Goal: Browse casually: Explore the website without a specific task or goal

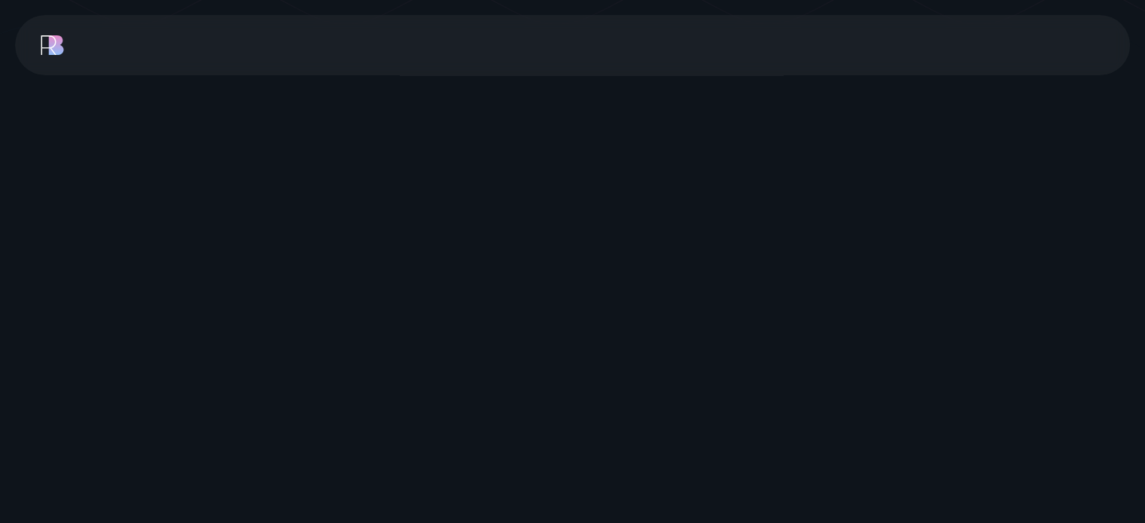
scroll to position [458, 0]
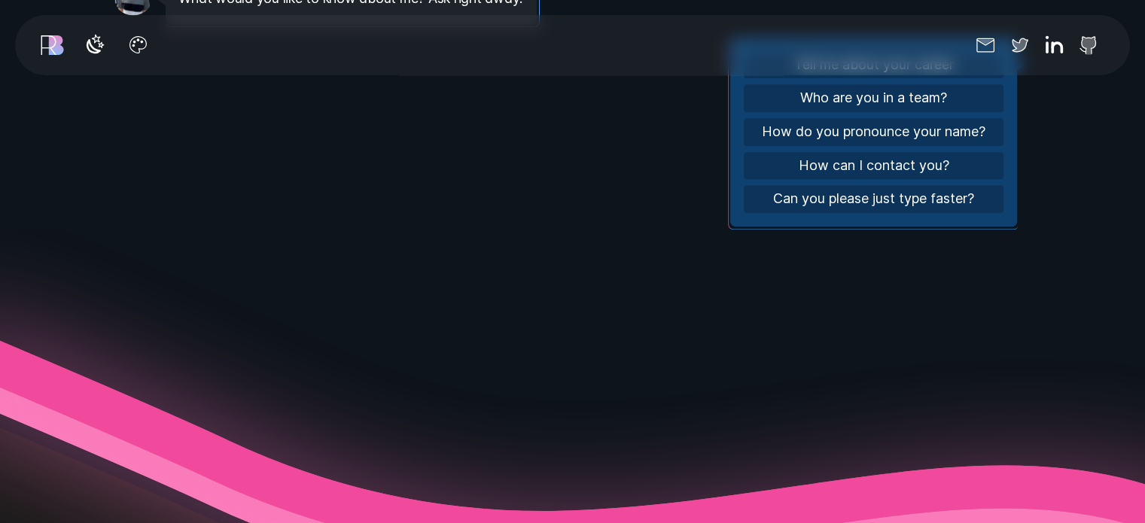
scroll to position [1620, 0]
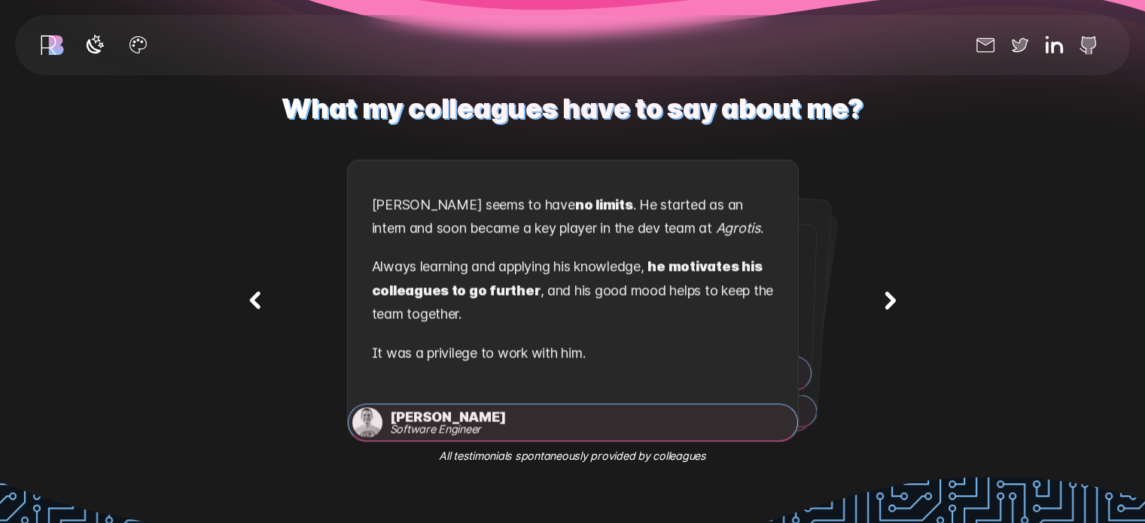
scroll to position [2156, 0]
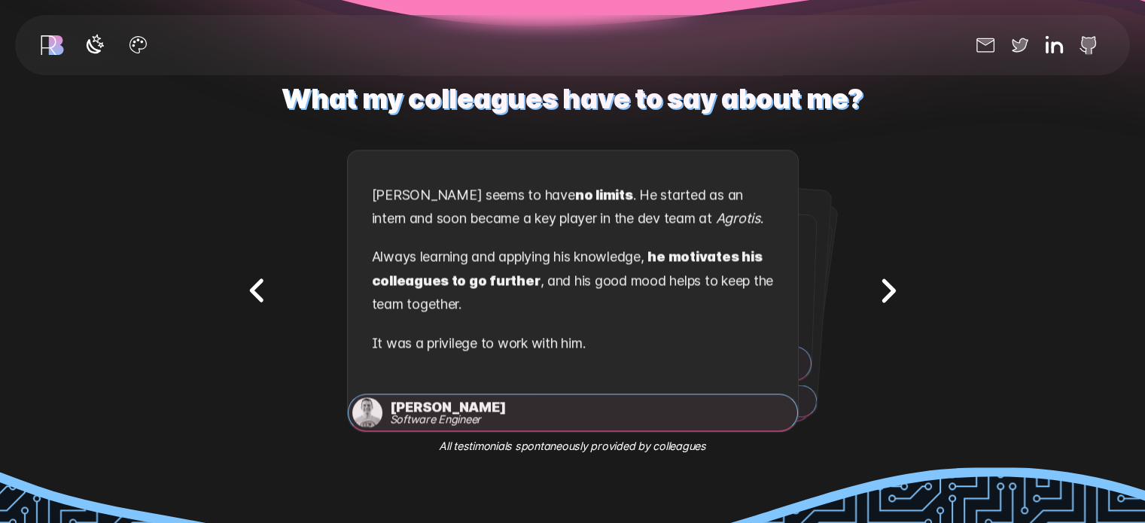
click at [876, 299] on icon "Next testimonial" at bounding box center [887, 290] width 47 height 47
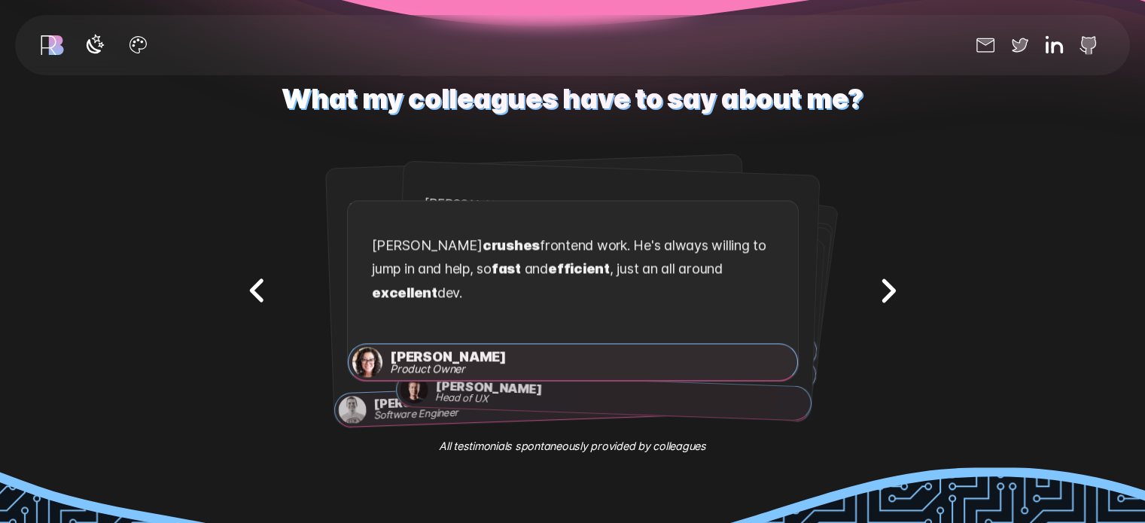
click at [876, 299] on icon "Next testimonial" at bounding box center [887, 290] width 47 height 47
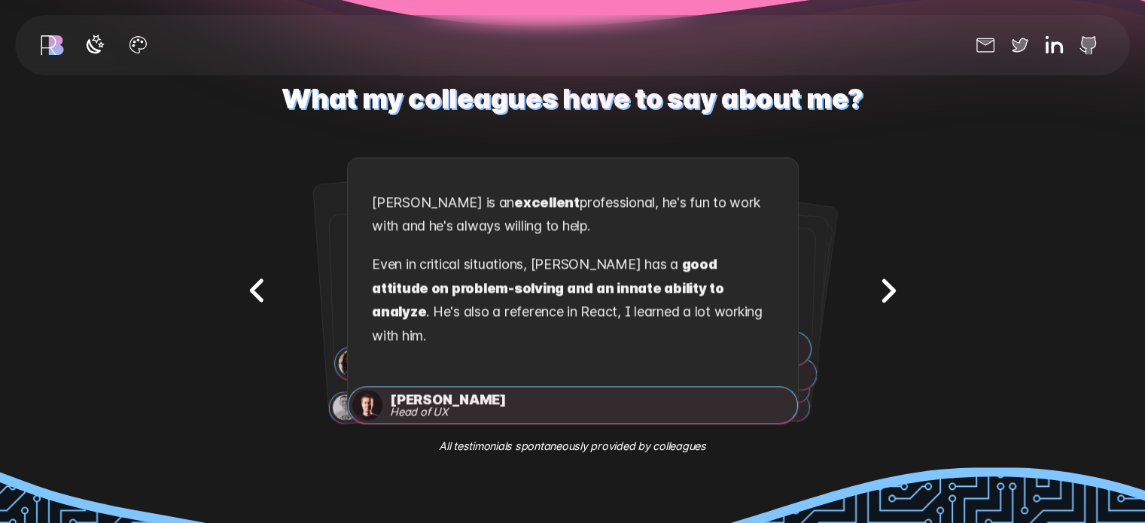
click at [876, 299] on icon "Next testimonial" at bounding box center [887, 290] width 47 height 47
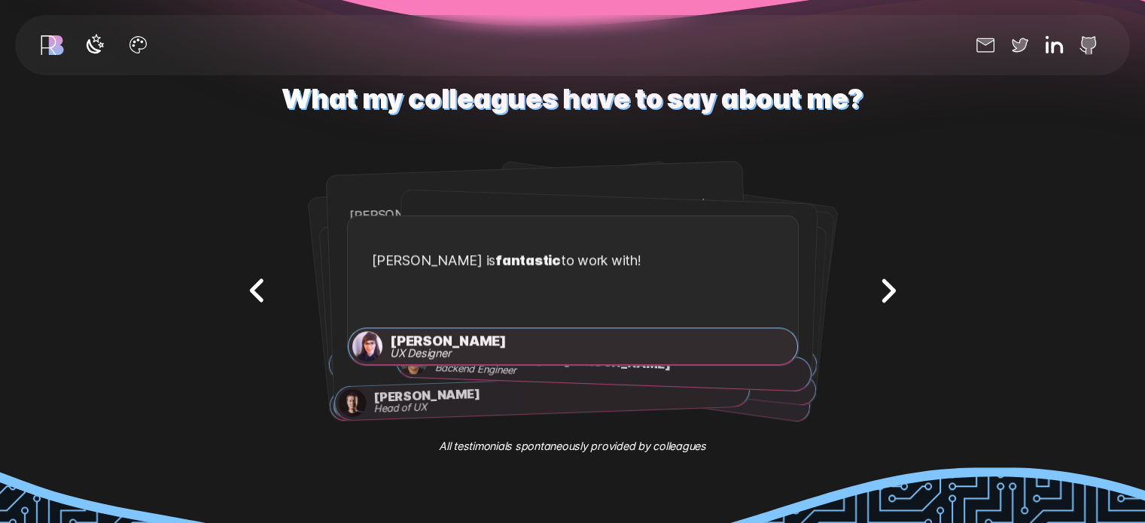
click at [876, 299] on icon "Next testimonial" at bounding box center [887, 290] width 47 height 47
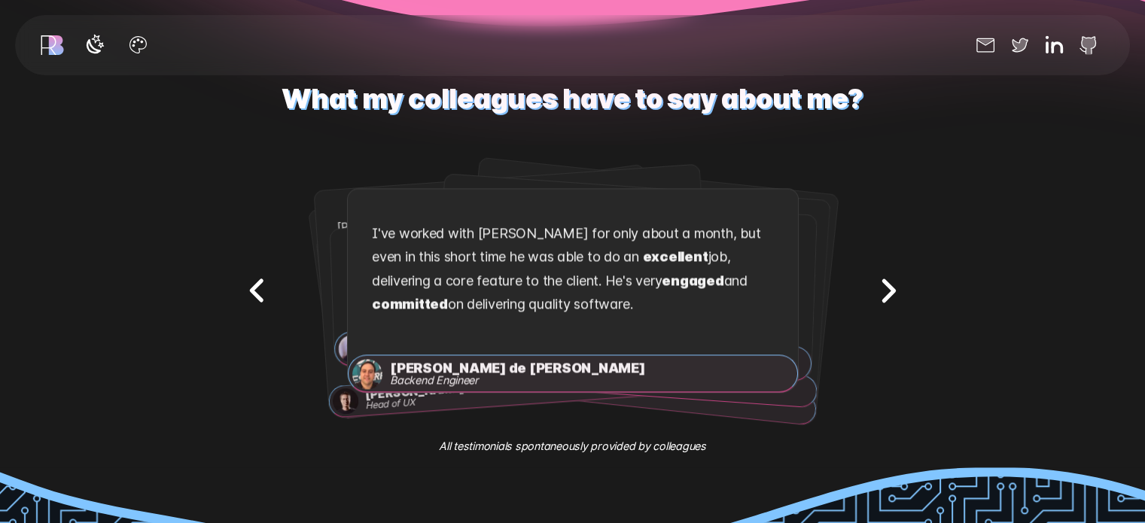
click at [876, 299] on icon "Next testimonial" at bounding box center [887, 290] width 47 height 47
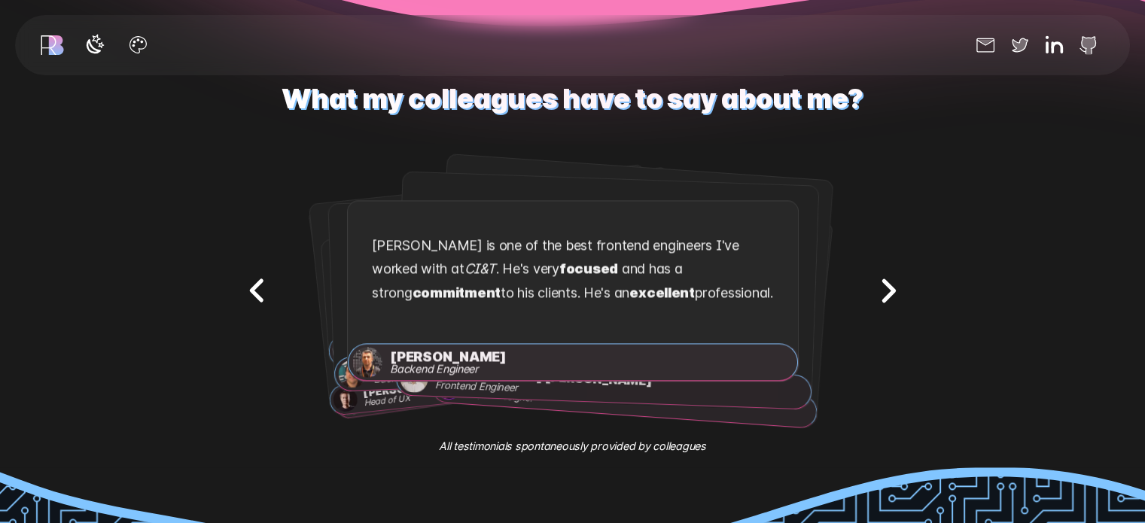
click at [876, 299] on icon "Next testimonial" at bounding box center [887, 290] width 47 height 47
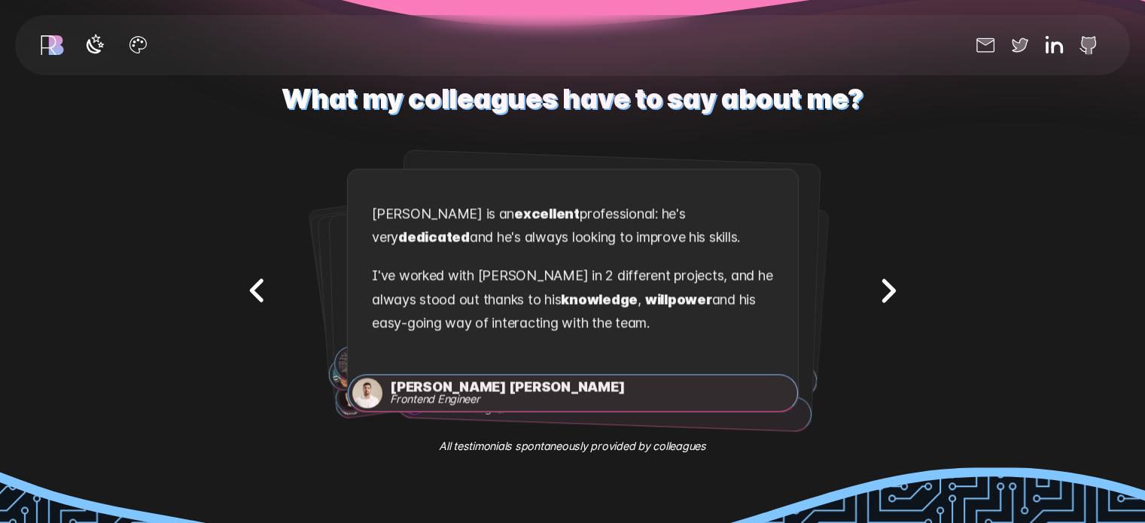
click at [876, 299] on icon "Next testimonial" at bounding box center [887, 290] width 47 height 47
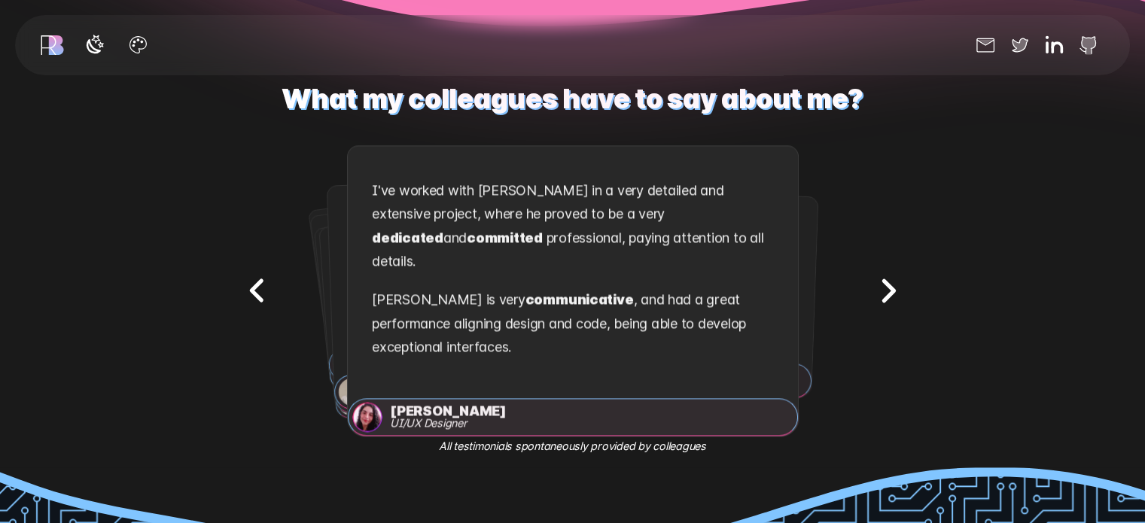
click at [876, 299] on icon "Next testimonial" at bounding box center [887, 290] width 47 height 47
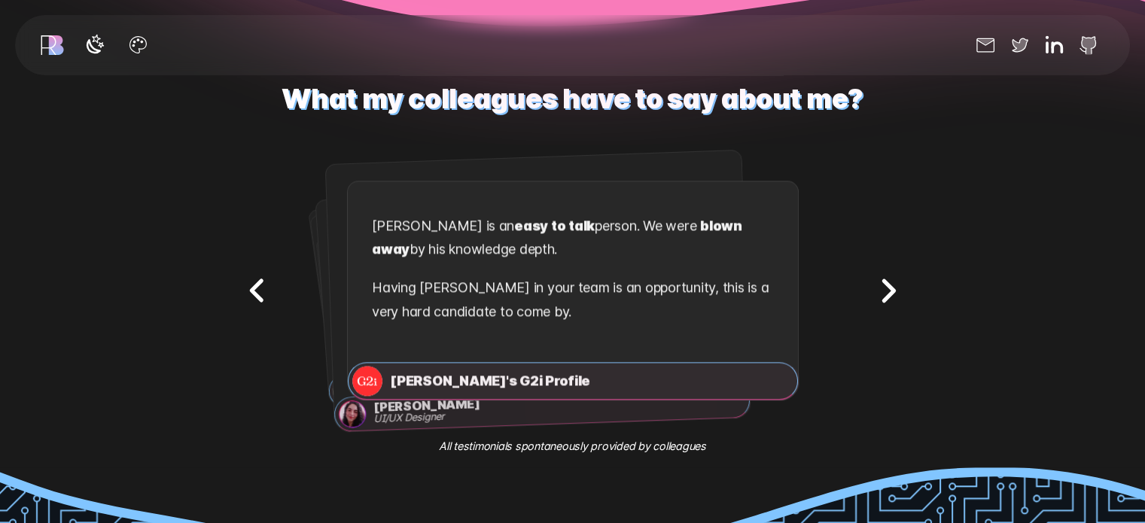
click at [876, 299] on icon "Next testimonial" at bounding box center [887, 290] width 47 height 47
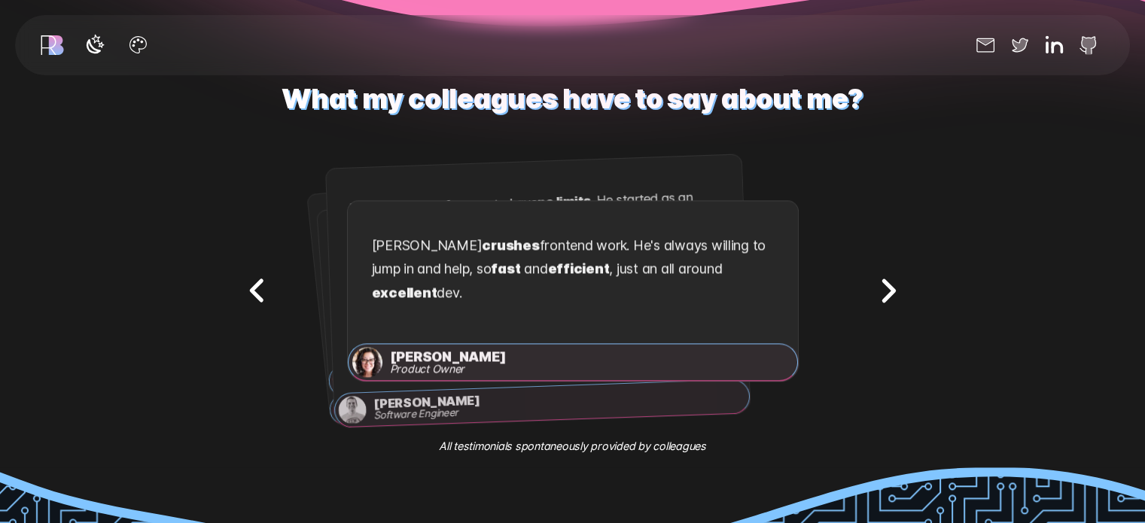
click at [876, 299] on icon "Next testimonial" at bounding box center [887, 290] width 47 height 47
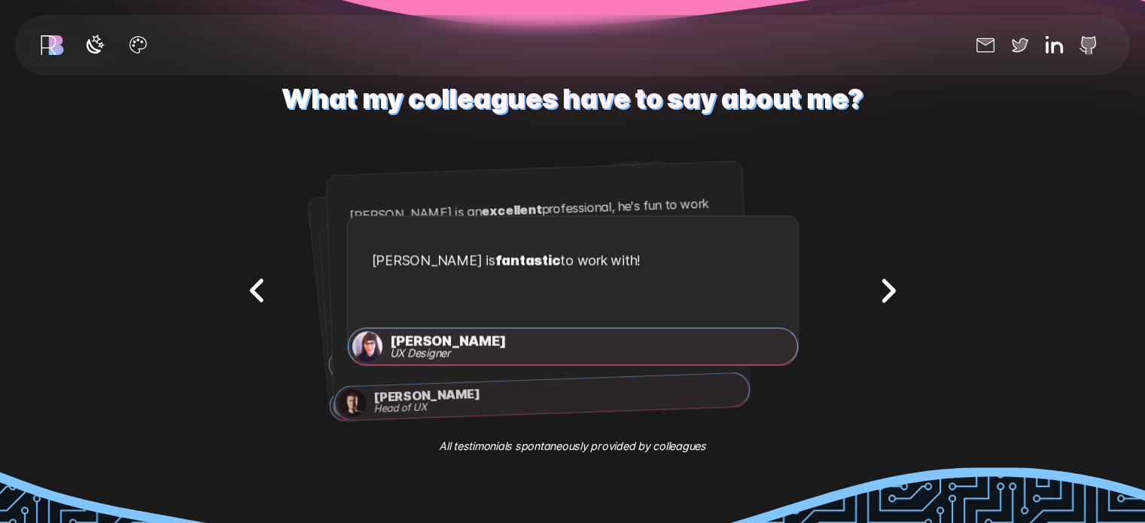
click at [885, 294] on icon "Next testimonial" at bounding box center [889, 291] width 10 height 20
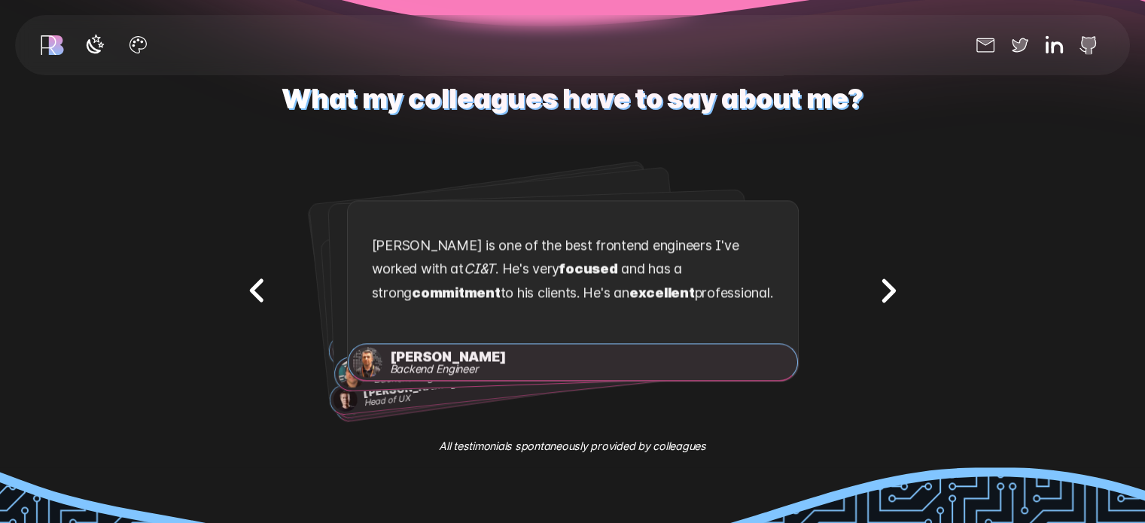
click at [885, 294] on icon "Next testimonial" at bounding box center [889, 291] width 10 height 20
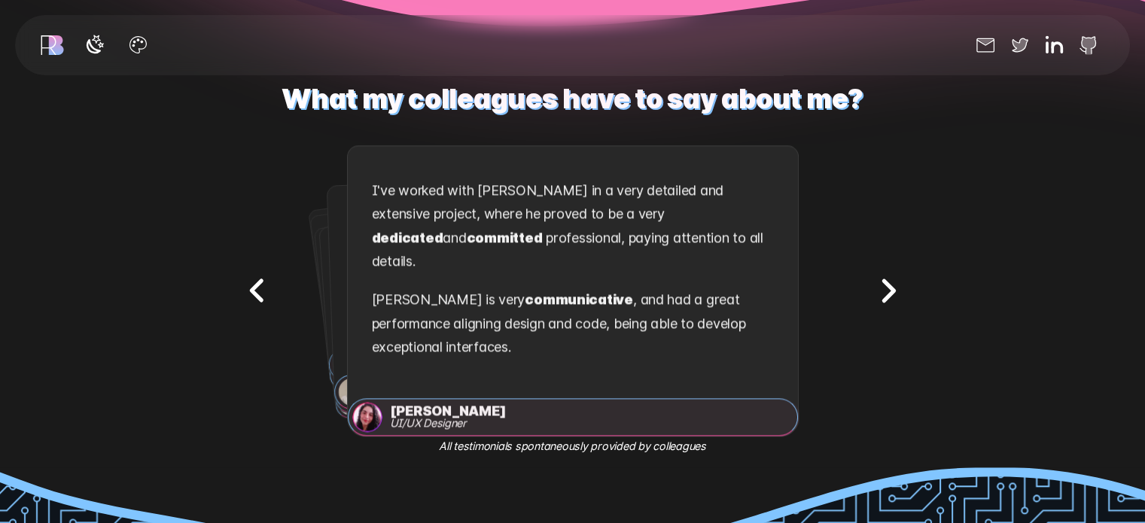
click at [885, 294] on icon "Next testimonial" at bounding box center [889, 291] width 10 height 20
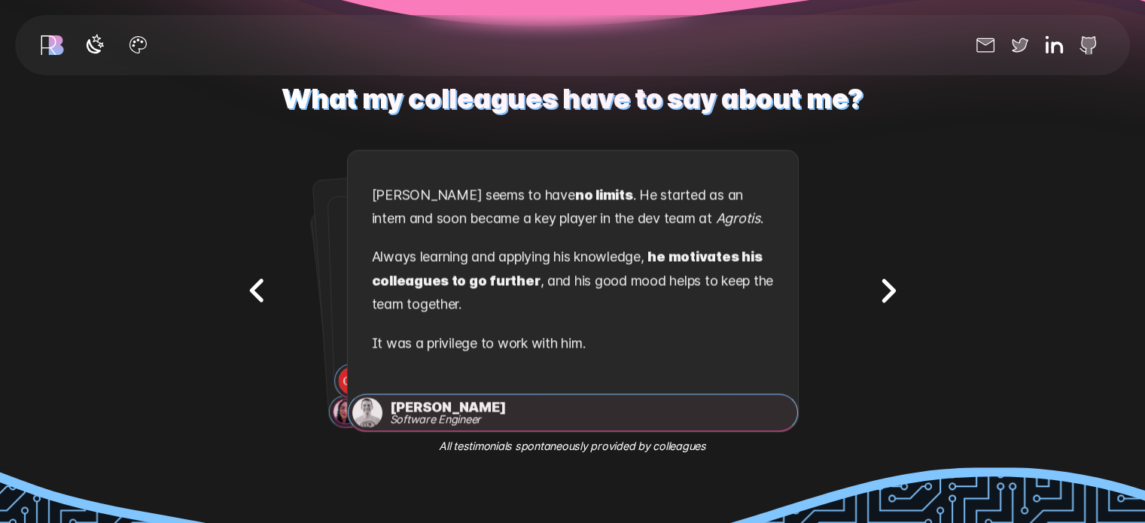
click at [885, 294] on icon "Next testimonial" at bounding box center [889, 291] width 10 height 20
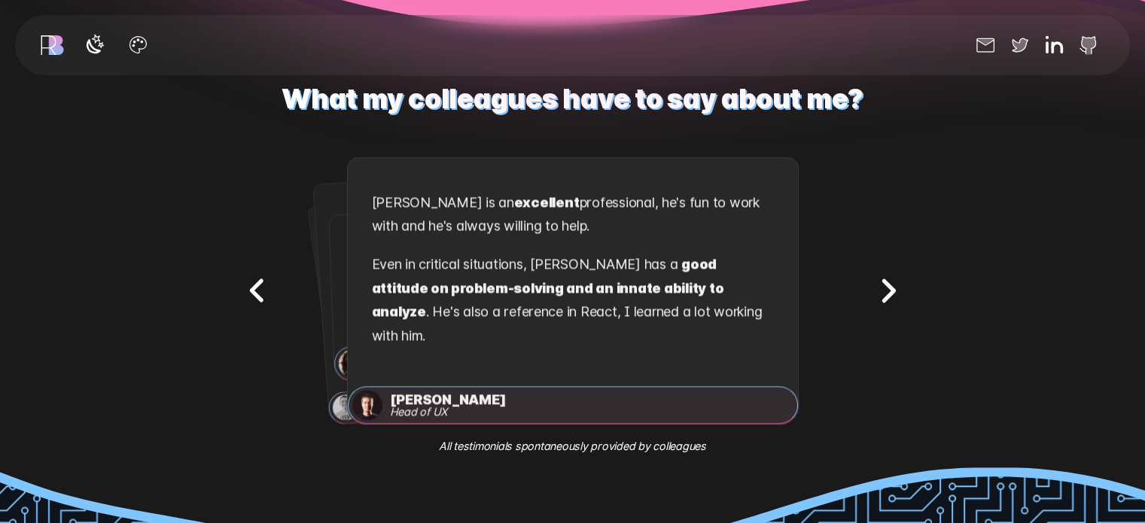
click at [885, 294] on icon "Next testimonial" at bounding box center [889, 291] width 10 height 20
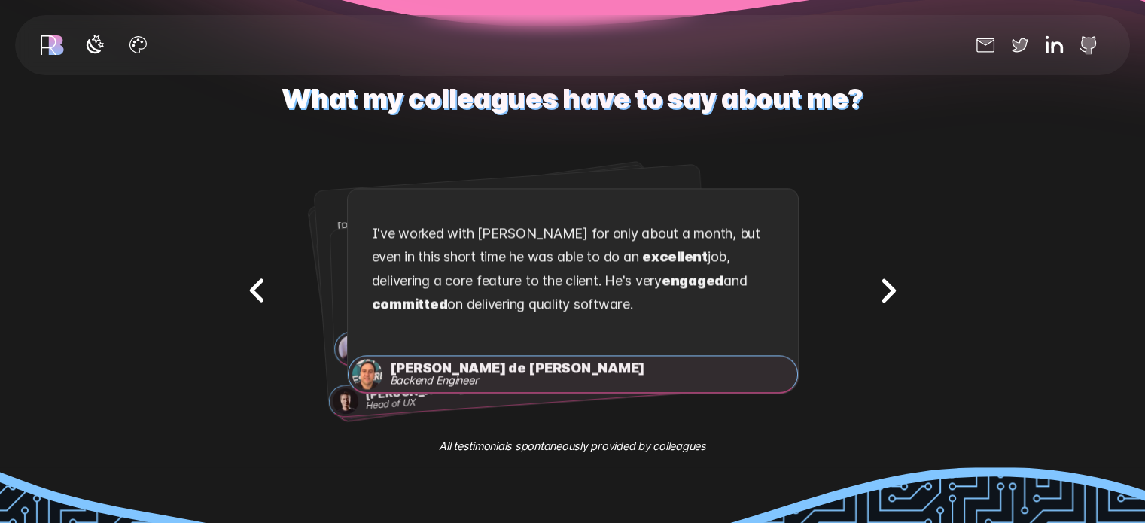
click at [885, 294] on icon "Next testimonial" at bounding box center [889, 291] width 10 height 20
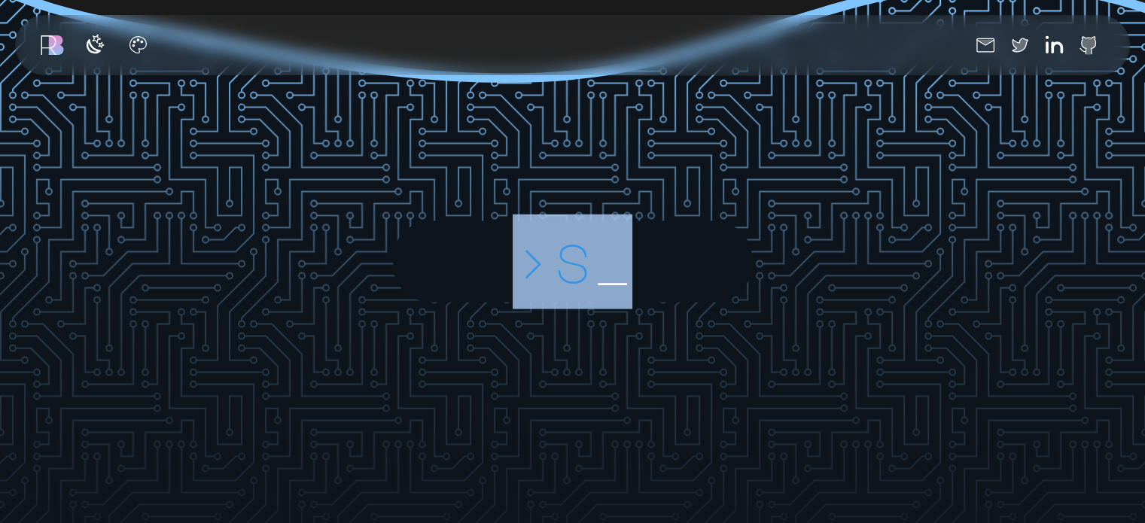
scroll to position [2645, 0]
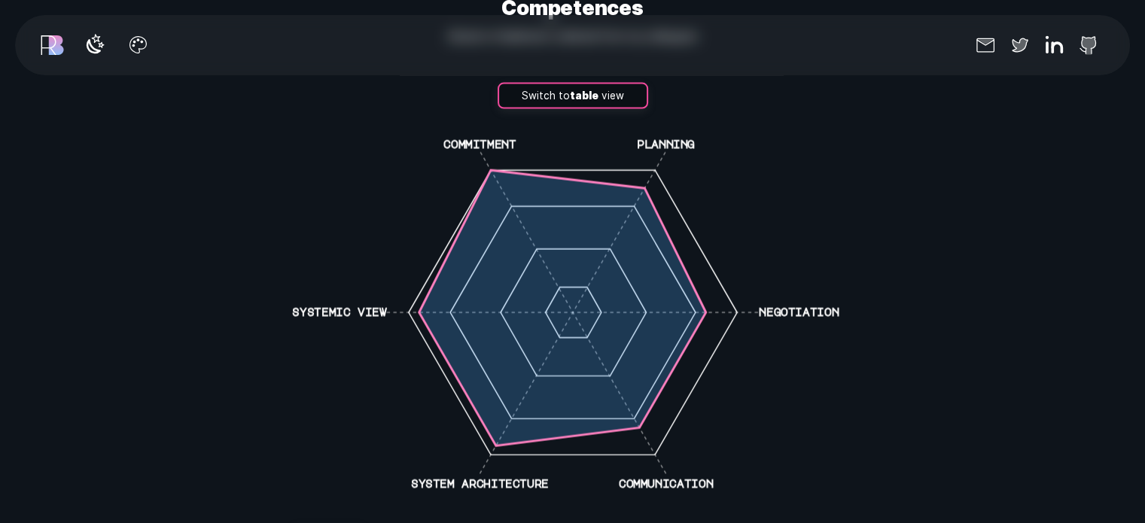
scroll to position [3393, 0]
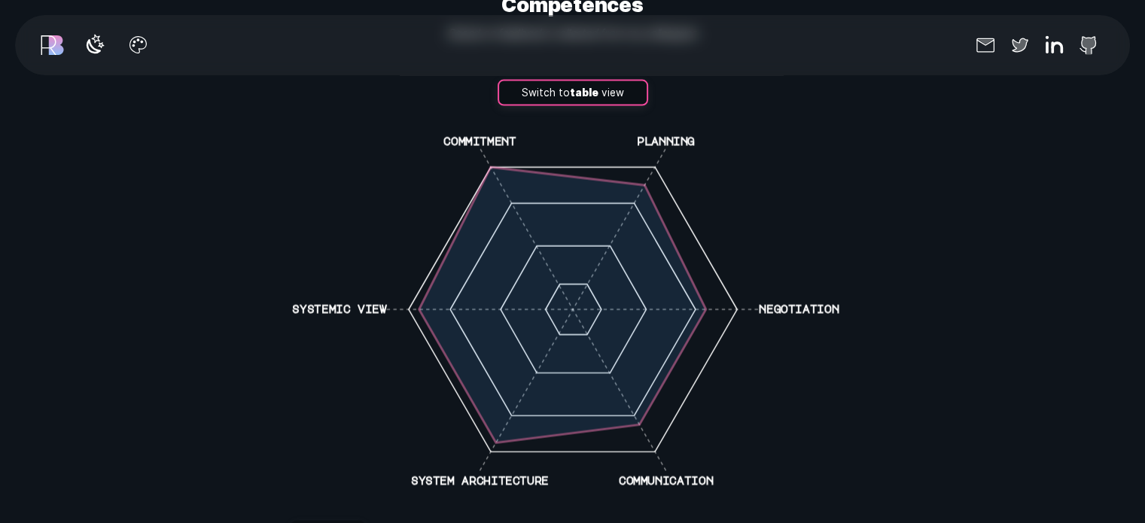
click at [578, 308] on polygon at bounding box center [561, 305] width 287 height 275
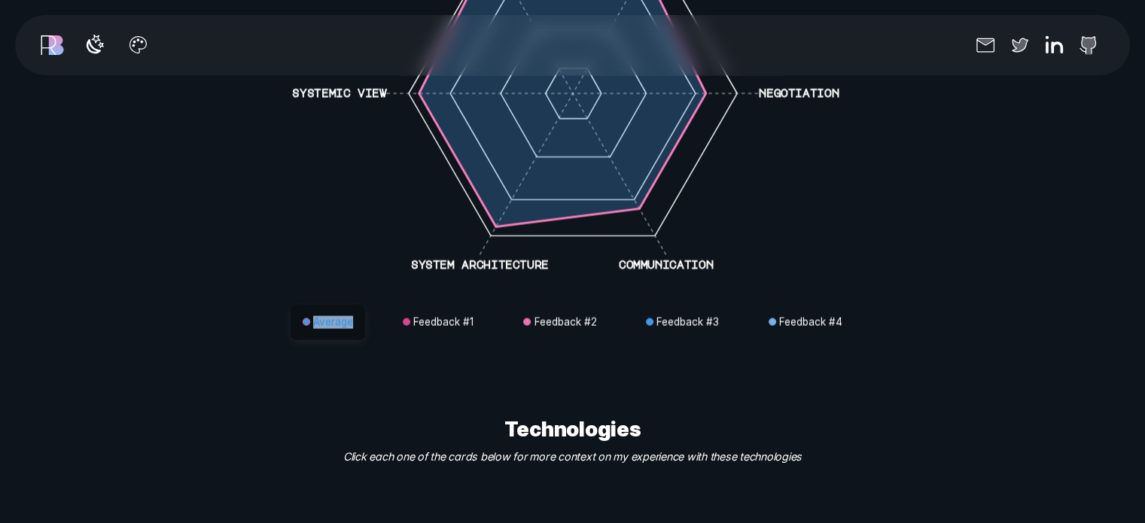
scroll to position [3606, 0]
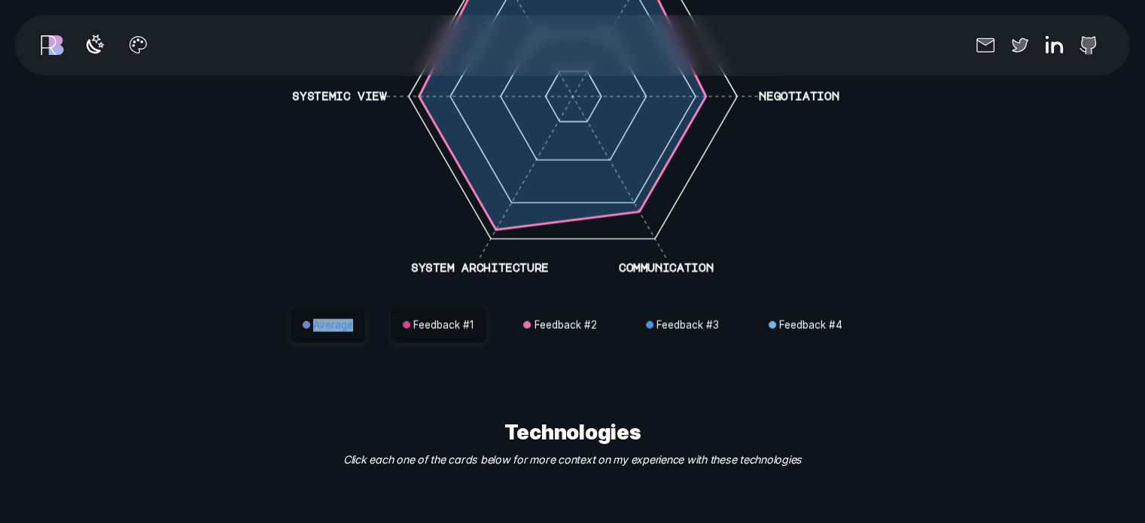
click at [449, 315] on button "Feedback # 1" at bounding box center [439, 326] width 96 height 36
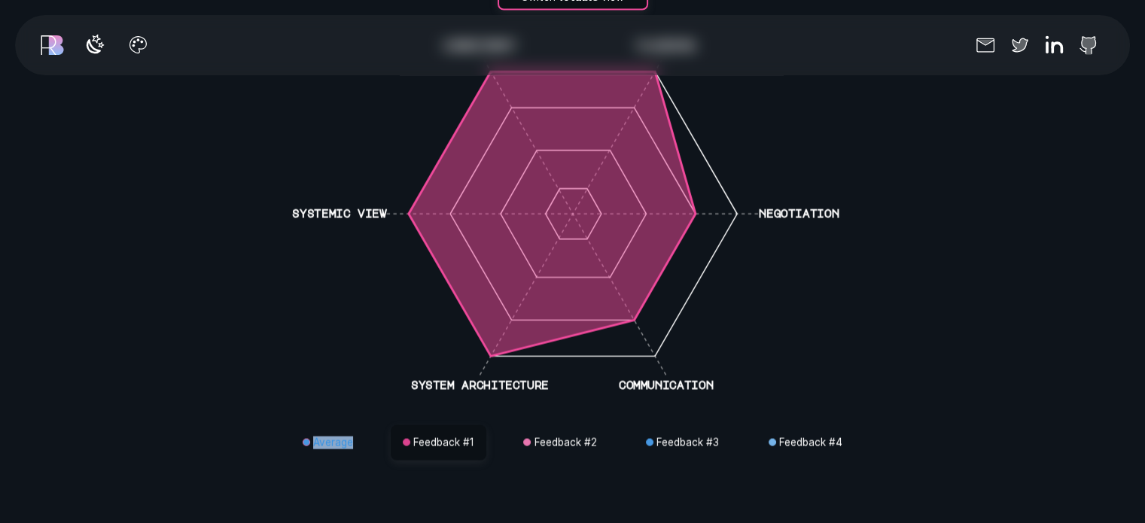
scroll to position [3488, 0]
click at [579, 448] on button "Feedback # 2" at bounding box center [559, 444] width 97 height 36
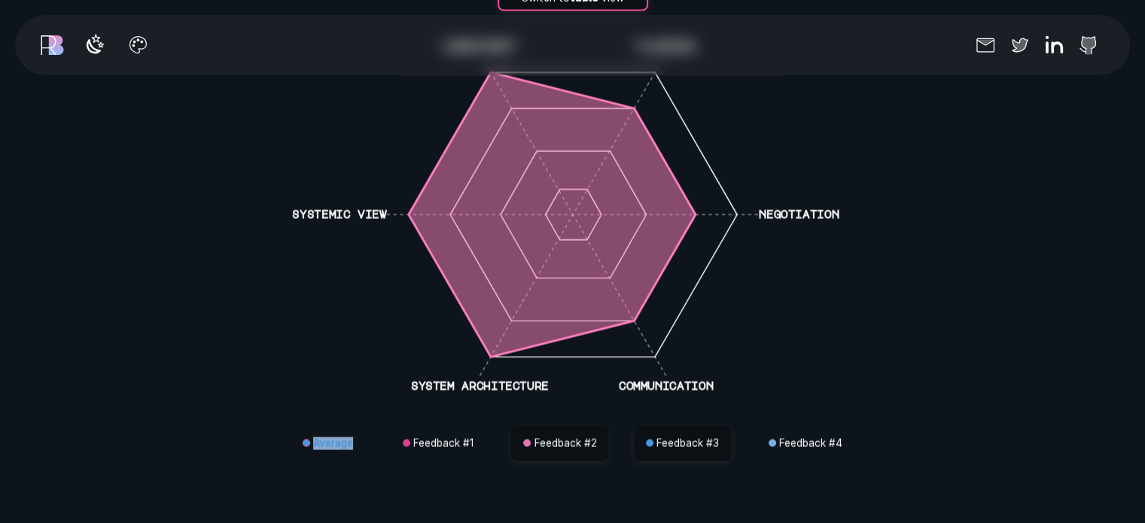
click at [677, 437] on button "Feedback # 3" at bounding box center [682, 444] width 97 height 36
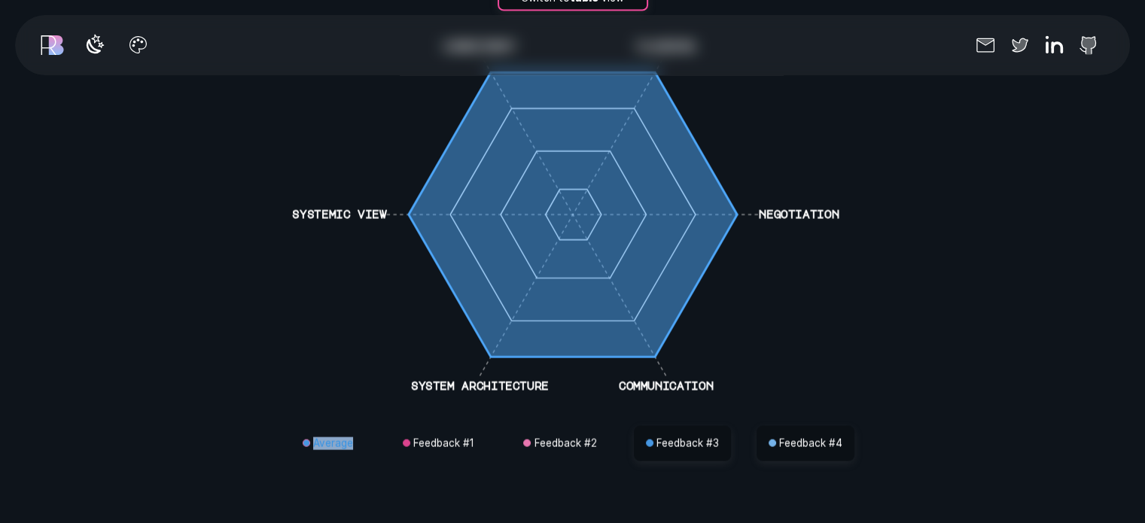
click at [795, 426] on button "Feedback # 4" at bounding box center [805, 444] width 98 height 36
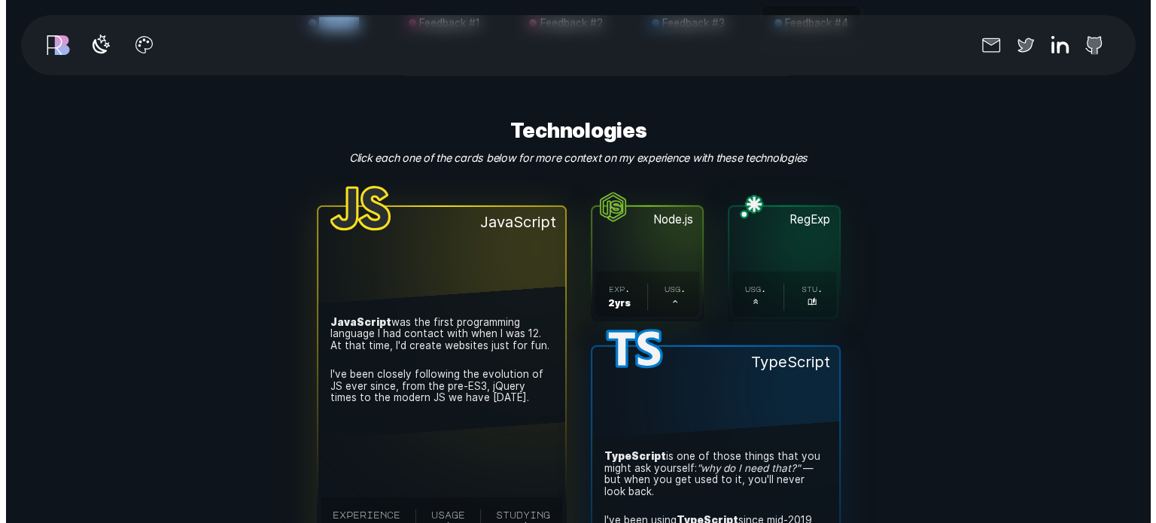
scroll to position [3908, 0]
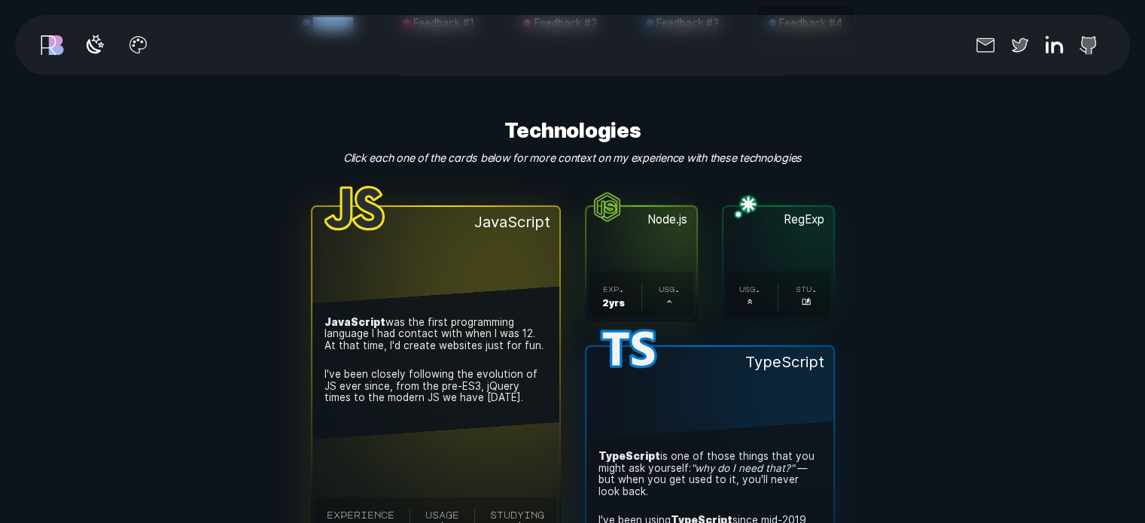
click at [520, 248] on button "JavaScript . JavaScript was the first programming language I had contact with w…" at bounding box center [435, 376] width 247 height 339
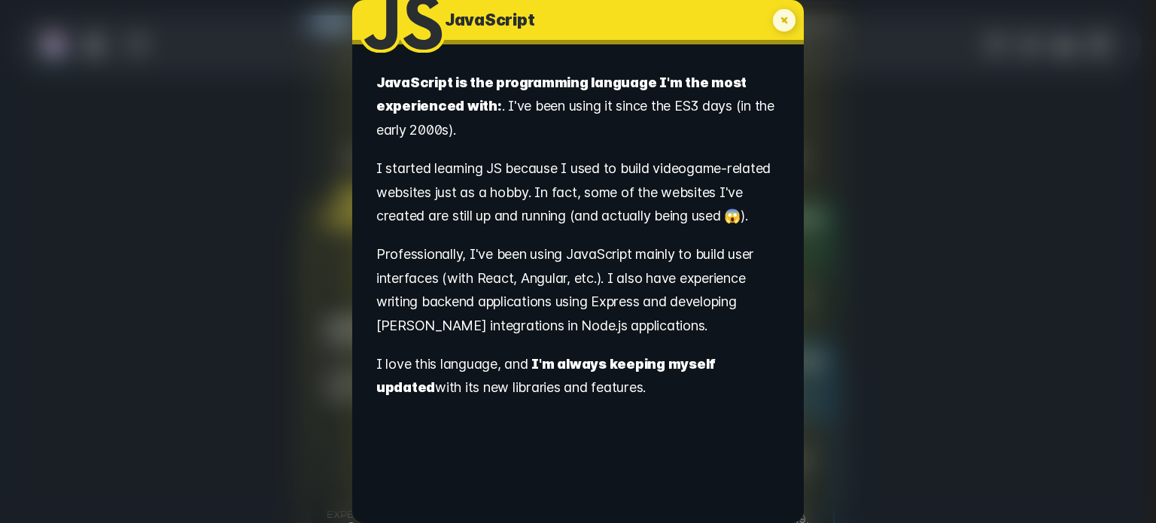
click at [781, 21] on icon "My experience with JavaScript" at bounding box center [784, 20] width 27 height 27
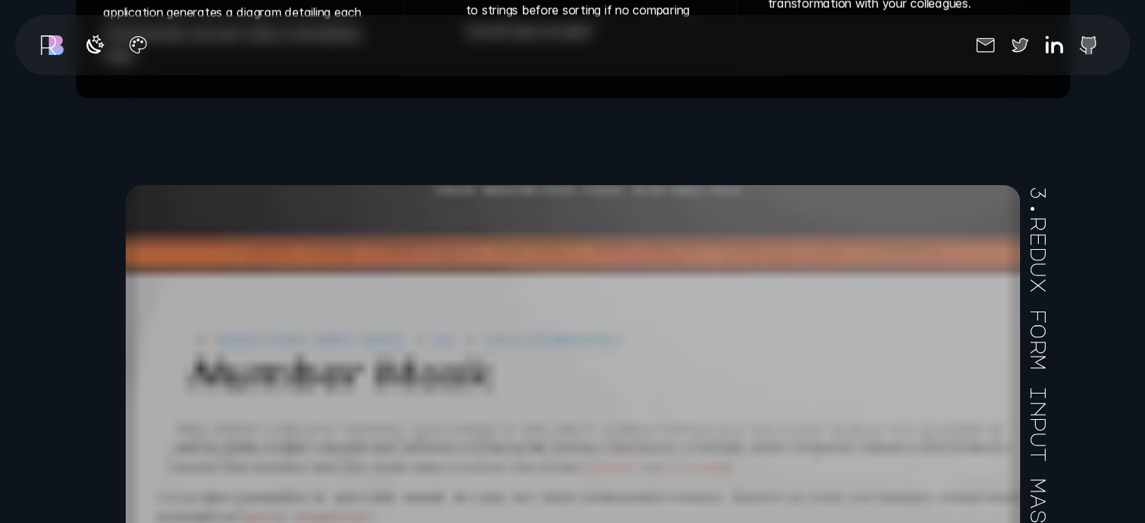
scroll to position [7358, 0]
